Goal: Navigation & Orientation: Find specific page/section

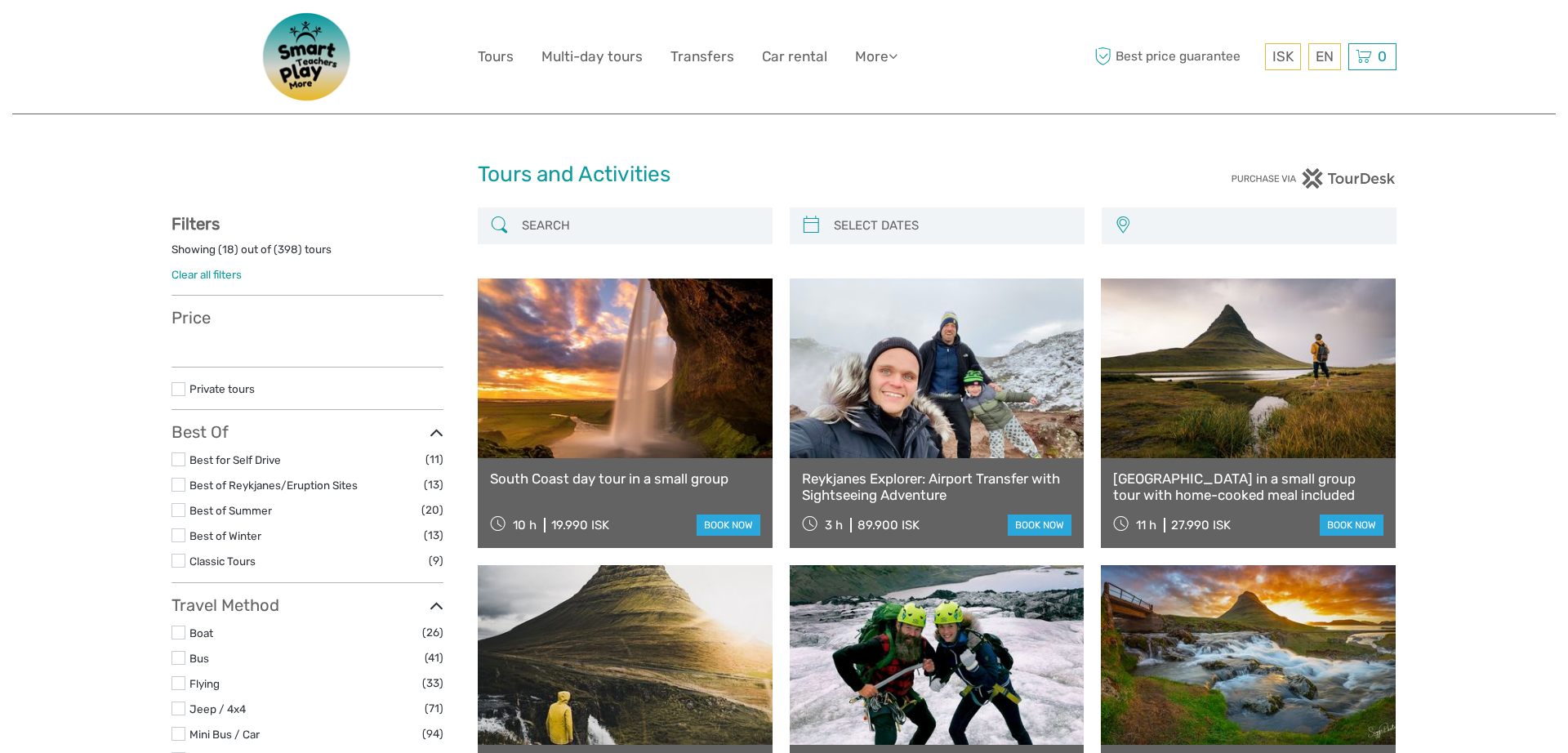
select select
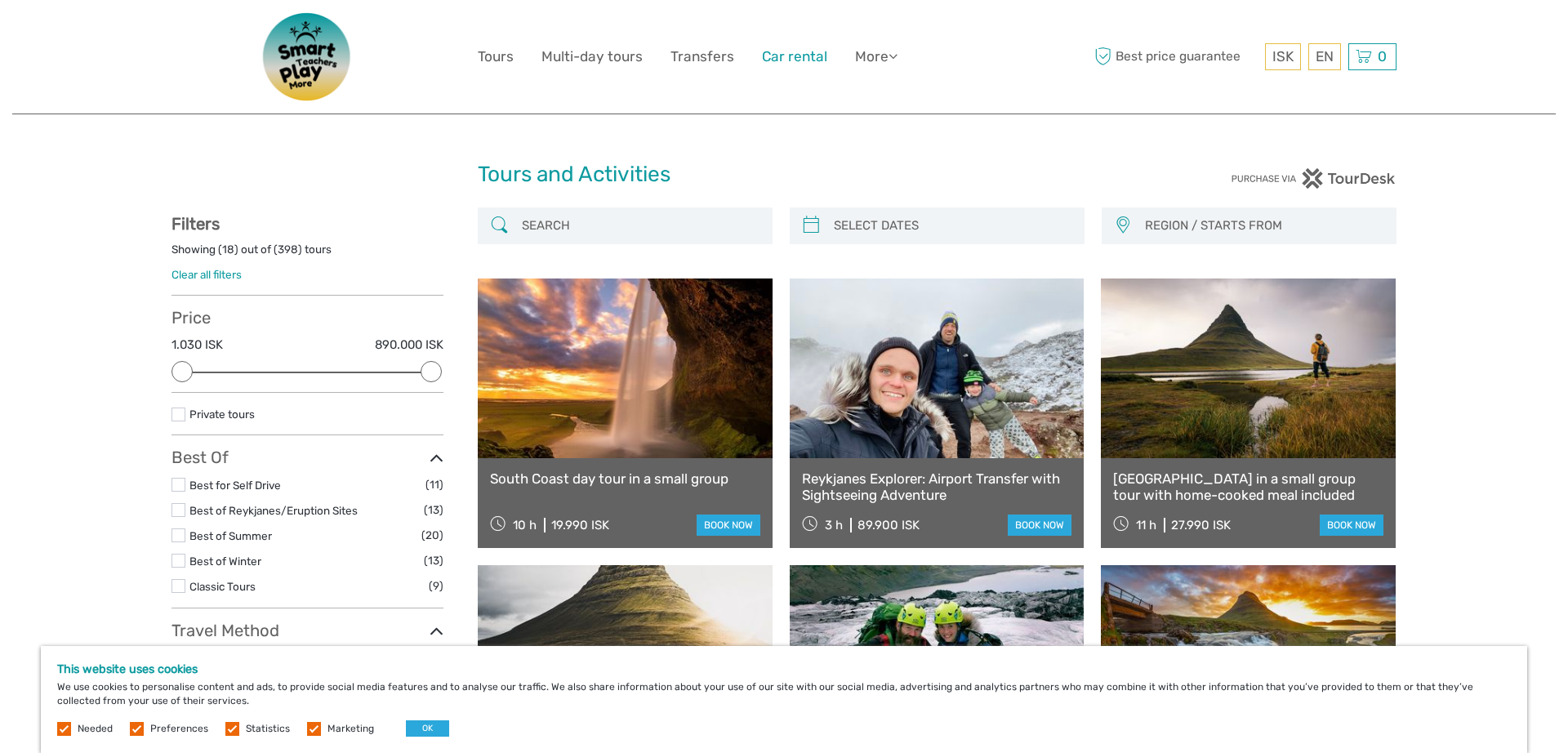
click at [791, 57] on link "Car rental" at bounding box center [795, 57] width 65 height 24
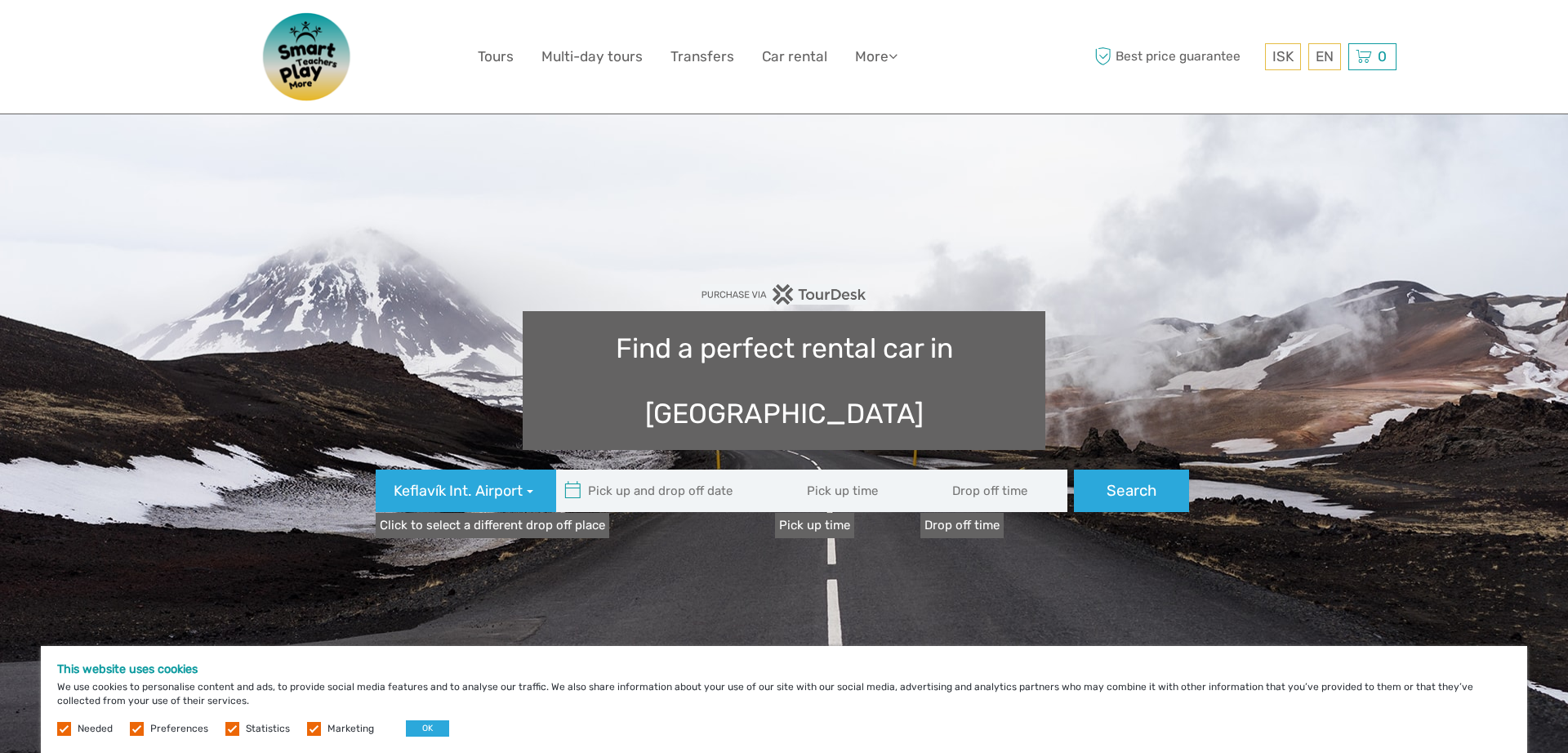
type input "08:00"
click at [694, 56] on link "Transfers" at bounding box center [702, 57] width 64 height 24
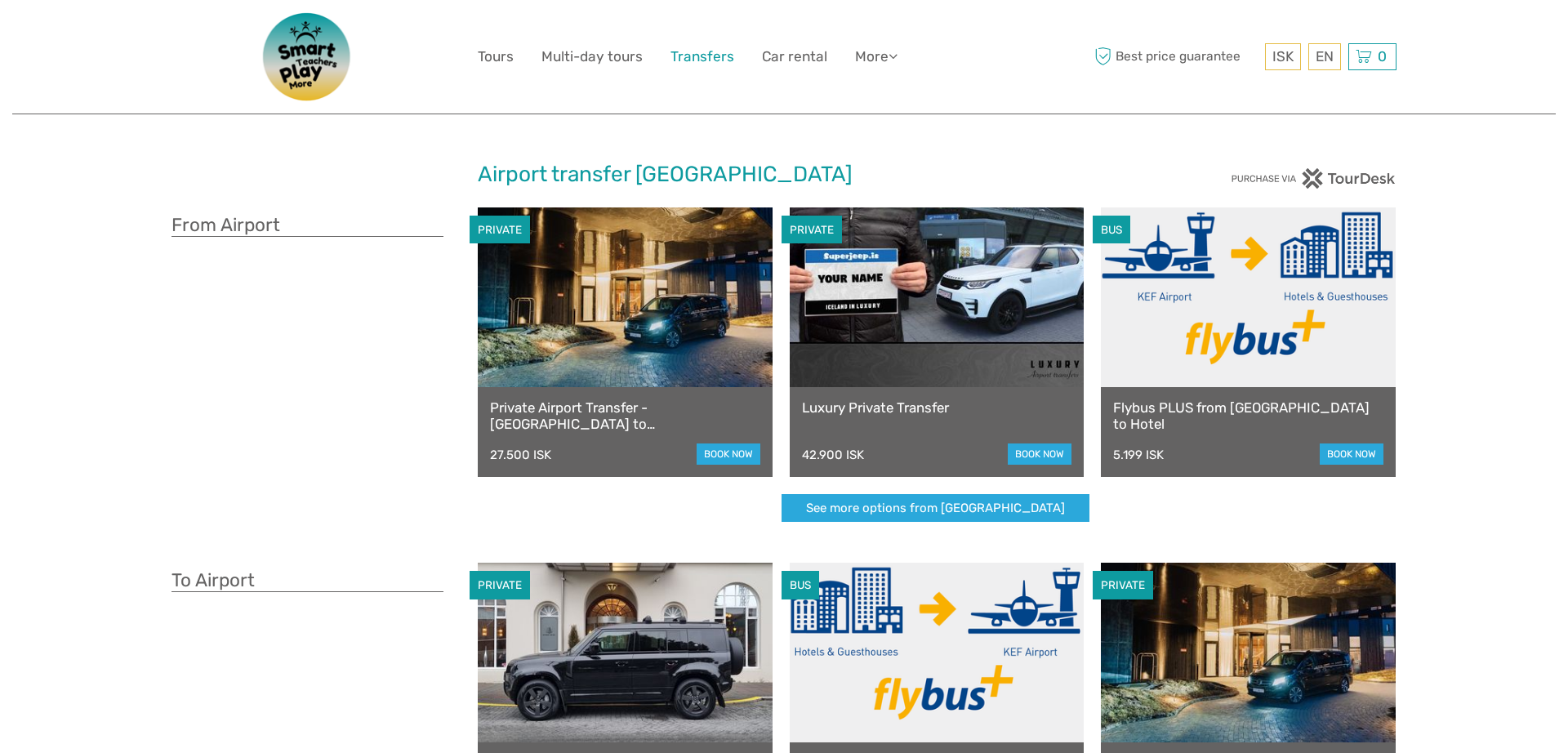
click at [694, 56] on link "Transfers" at bounding box center [702, 57] width 64 height 24
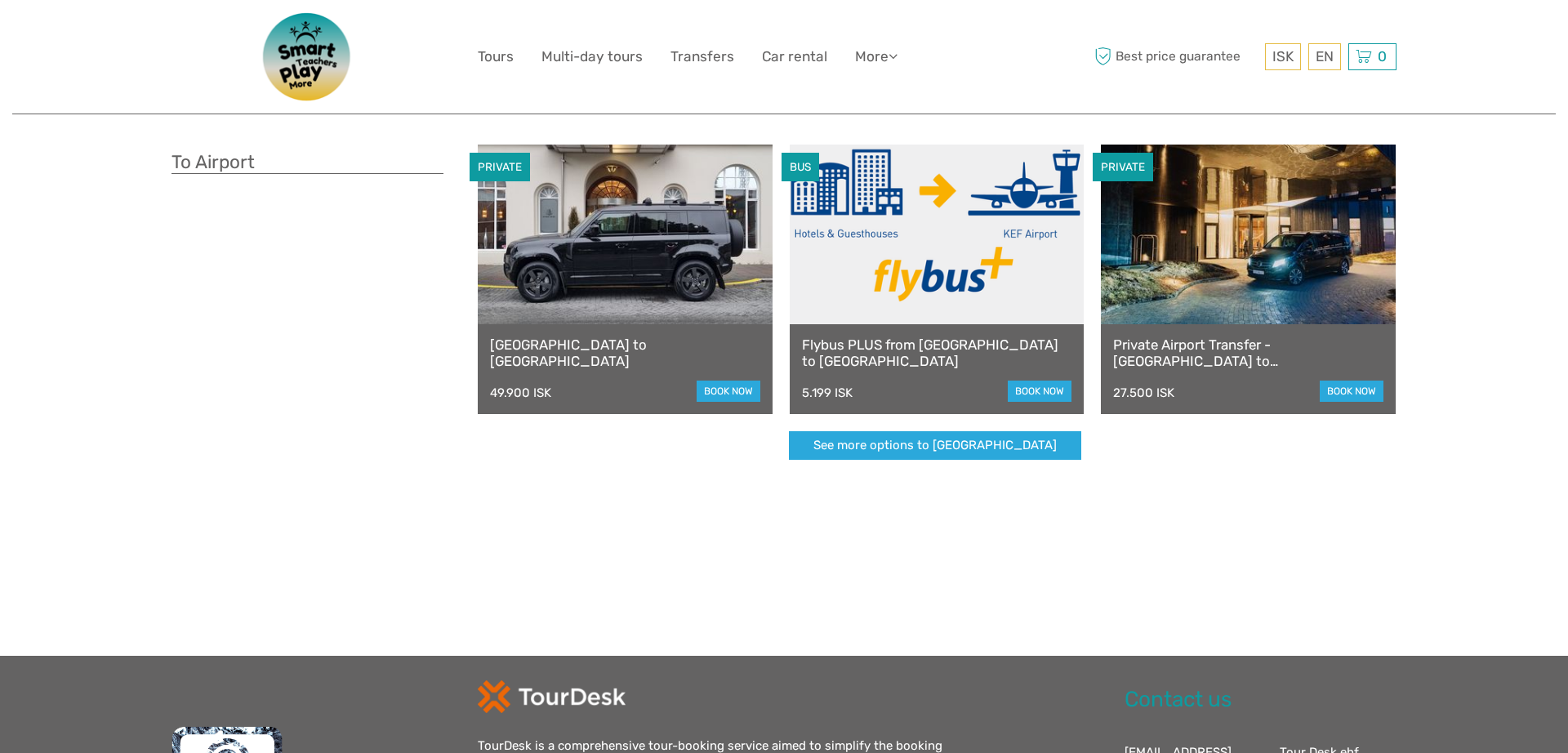
click at [516, 50] on ul "Tours Multi-day tours Transfers Car rental More Food & drink Travel Articles Ba…" at bounding box center [700, 57] width 445 height 24
click at [578, 52] on link "Multi-day tours" at bounding box center [592, 57] width 101 height 24
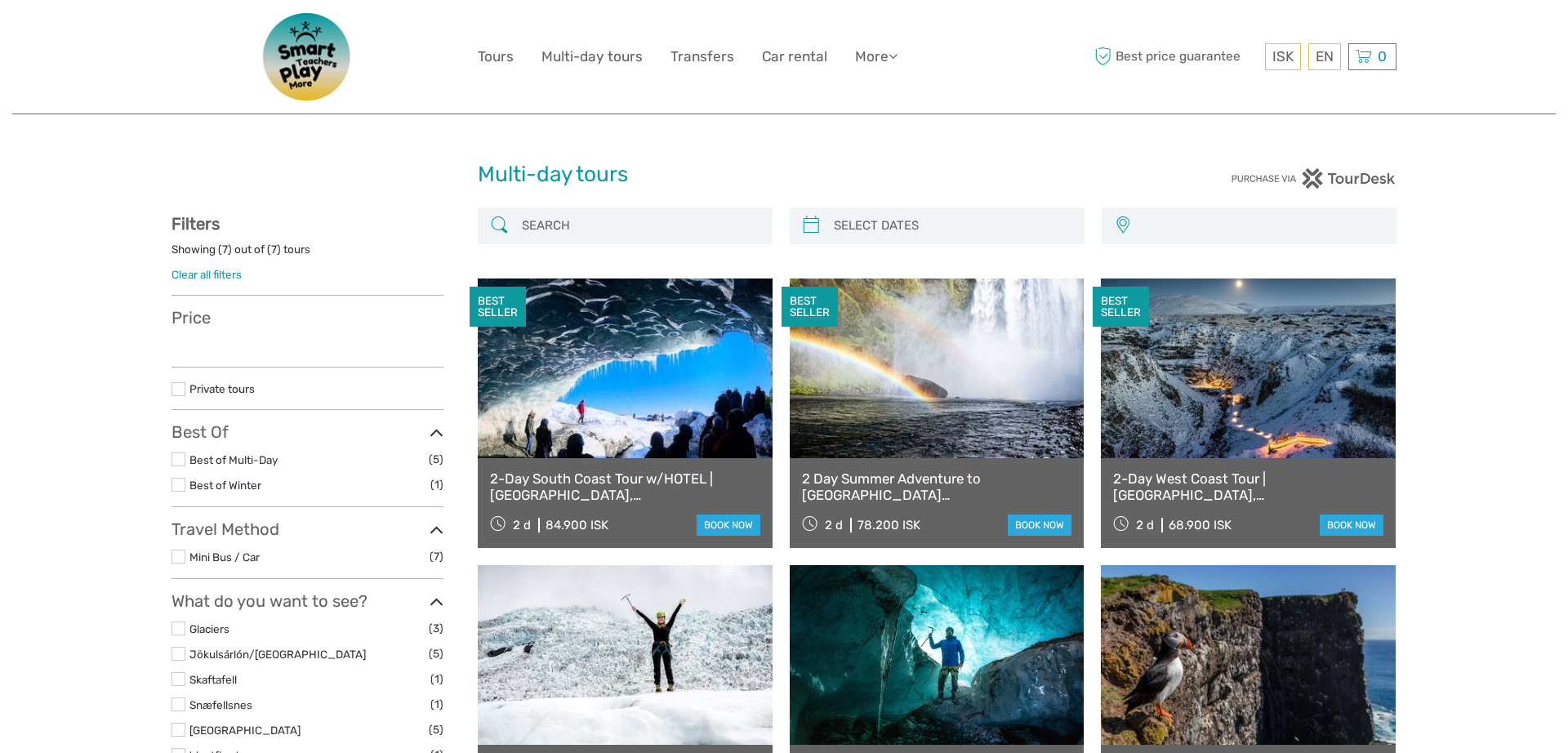
select select
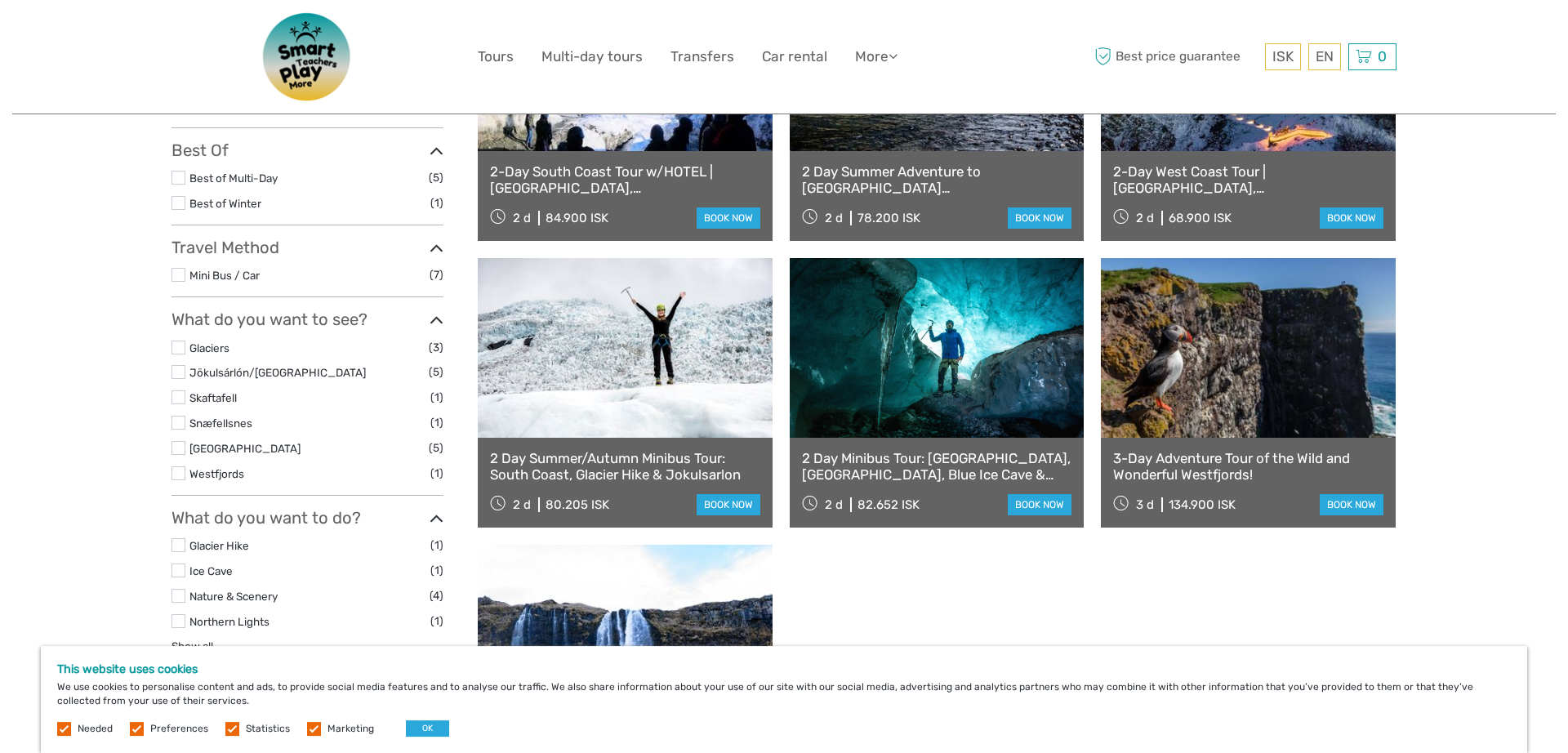
scroll to position [311, 0]
